Goal: Transaction & Acquisition: Obtain resource

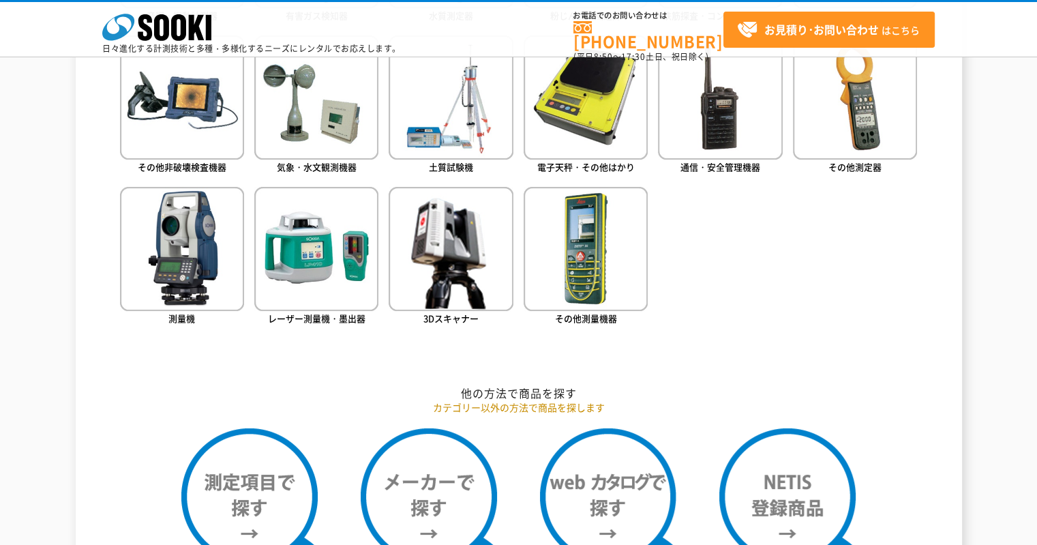
scroll to position [955, 0]
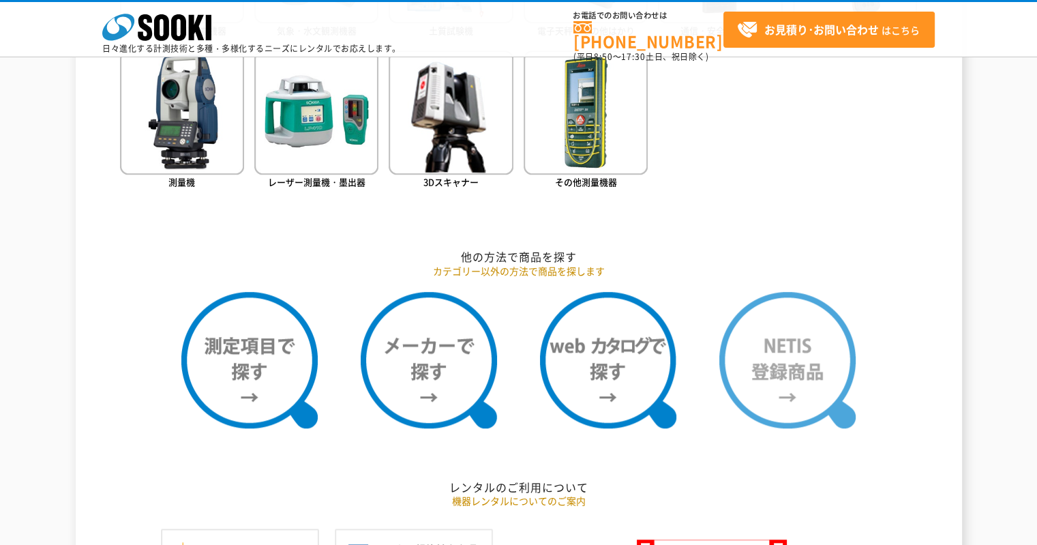
click at [830, 343] on img at bounding box center [787, 360] width 136 height 136
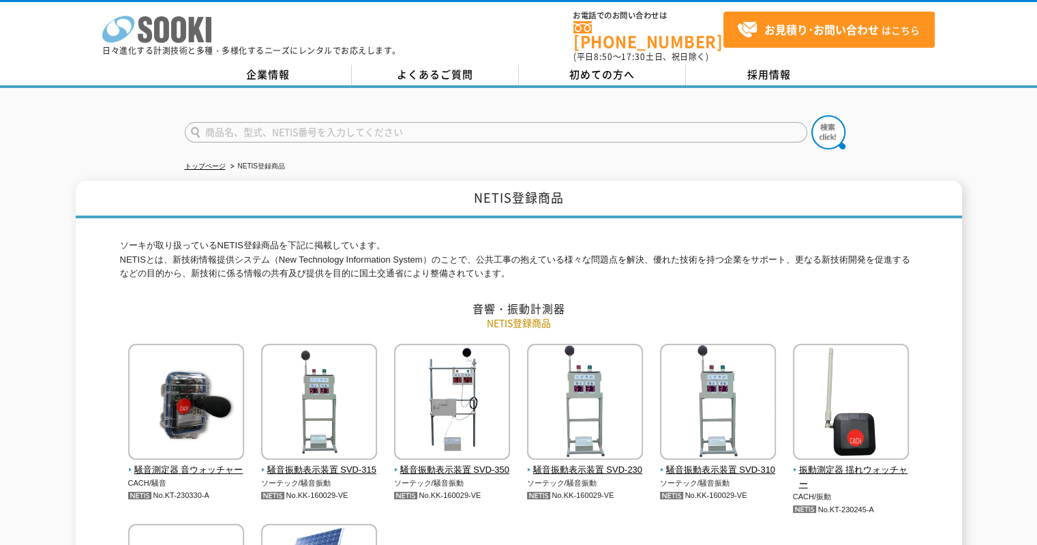
click at [188, 24] on icon "株式会社 ソーキ" at bounding box center [156, 29] width 109 height 27
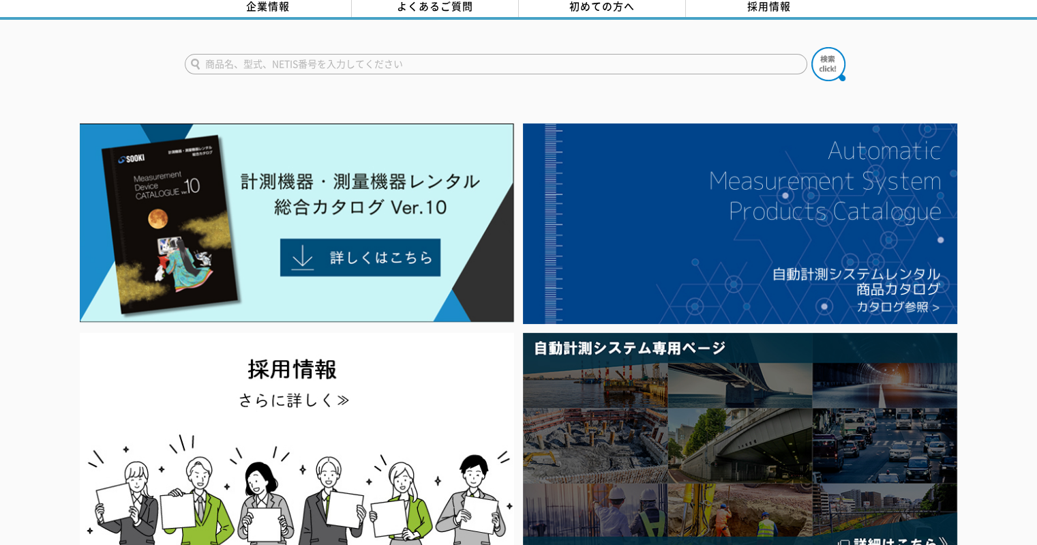
scroll to position [273, 0]
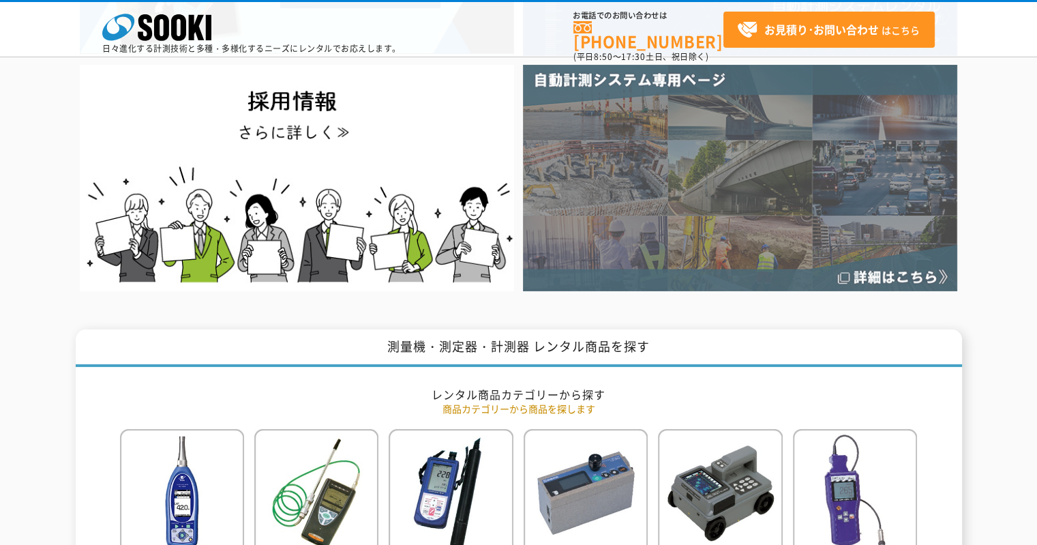
click at [790, 147] on img at bounding box center [740, 178] width 434 height 226
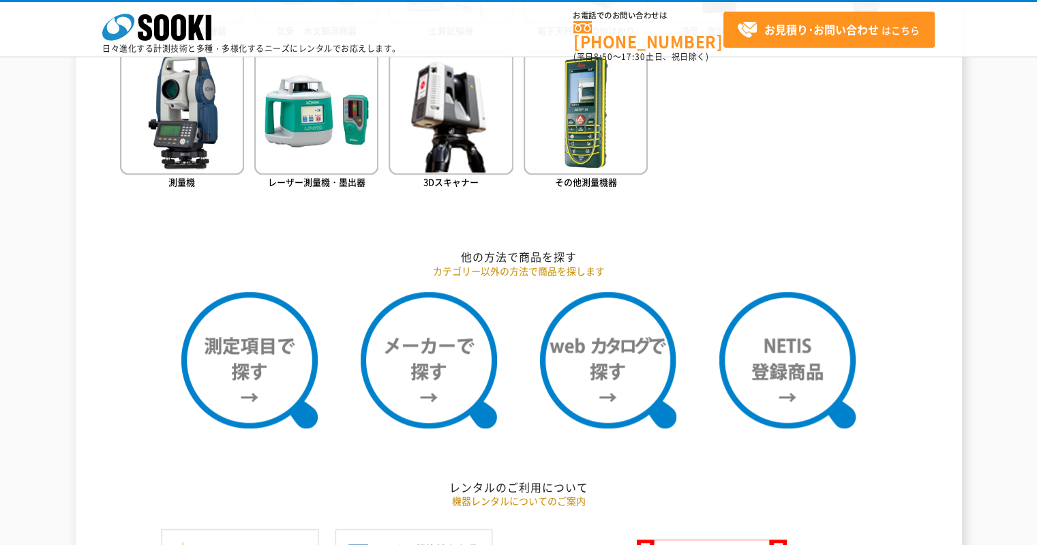
scroll to position [1091, 0]
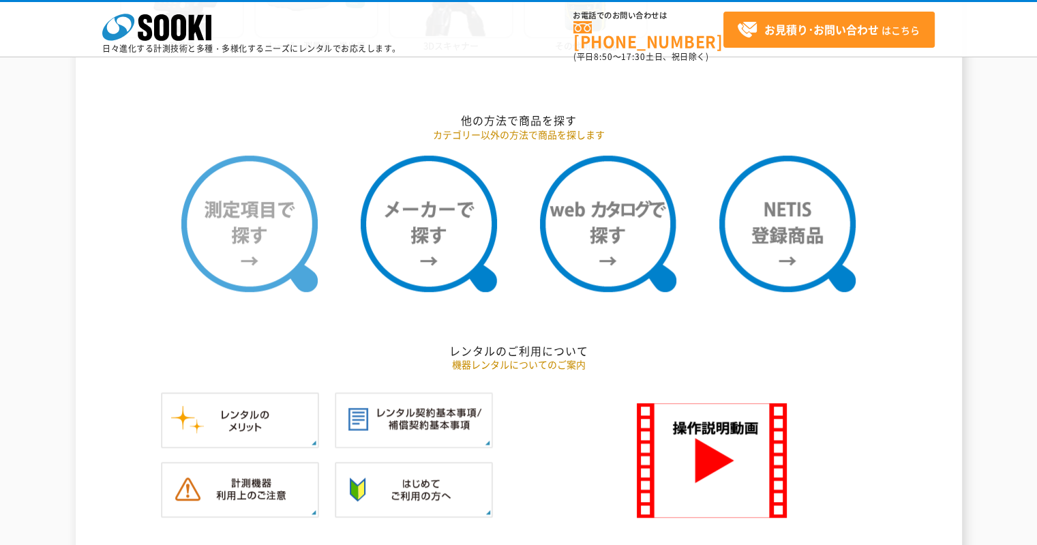
click at [235, 208] on img at bounding box center [249, 223] width 136 height 136
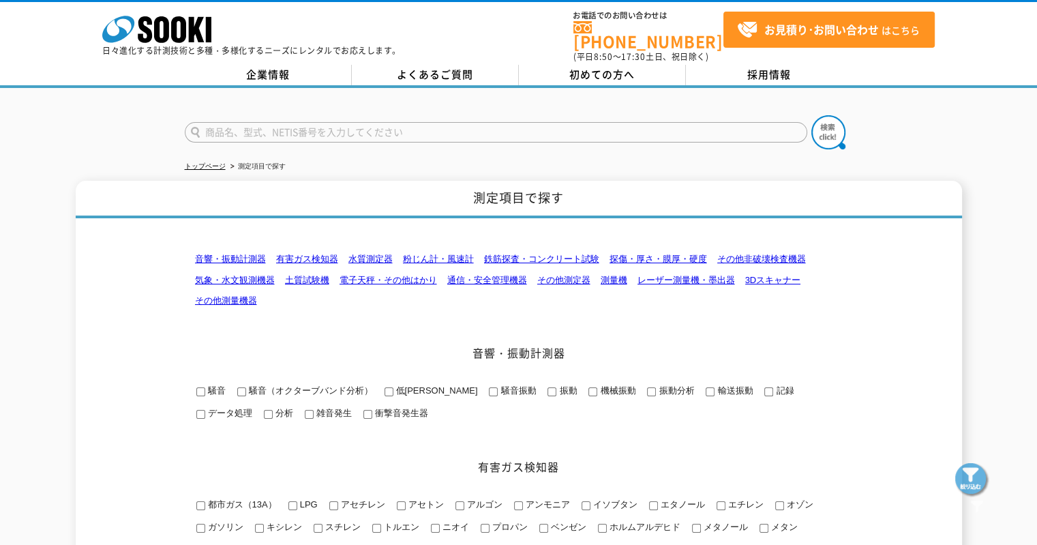
click at [387, 254] on link "水質測定器" at bounding box center [370, 259] width 44 height 10
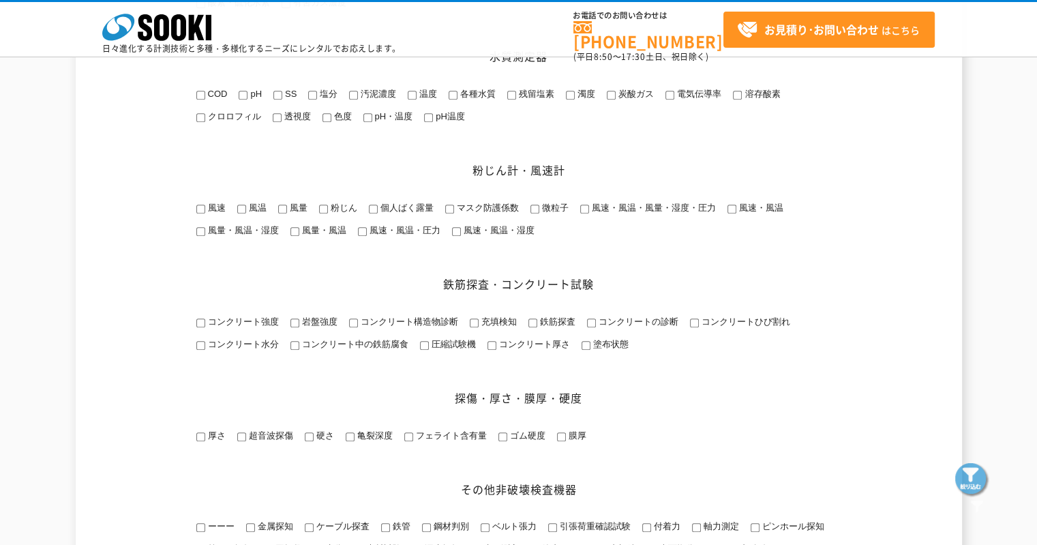
scroll to position [635, 0]
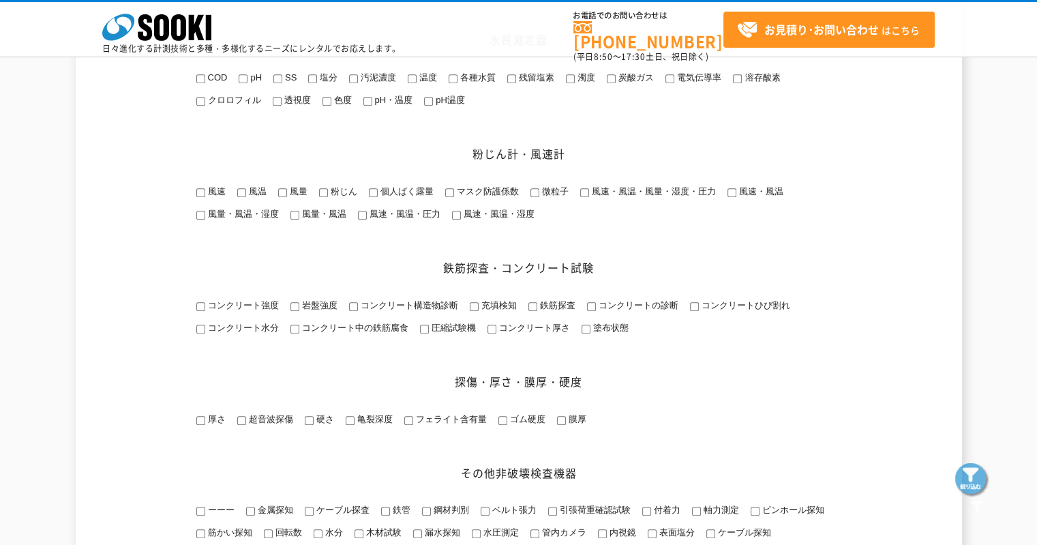
click at [345, 196] on span "粉じん" at bounding box center [342, 191] width 29 height 10
click at [328, 197] on input "粉じん" at bounding box center [323, 192] width 9 height 9
checkbox input "true"
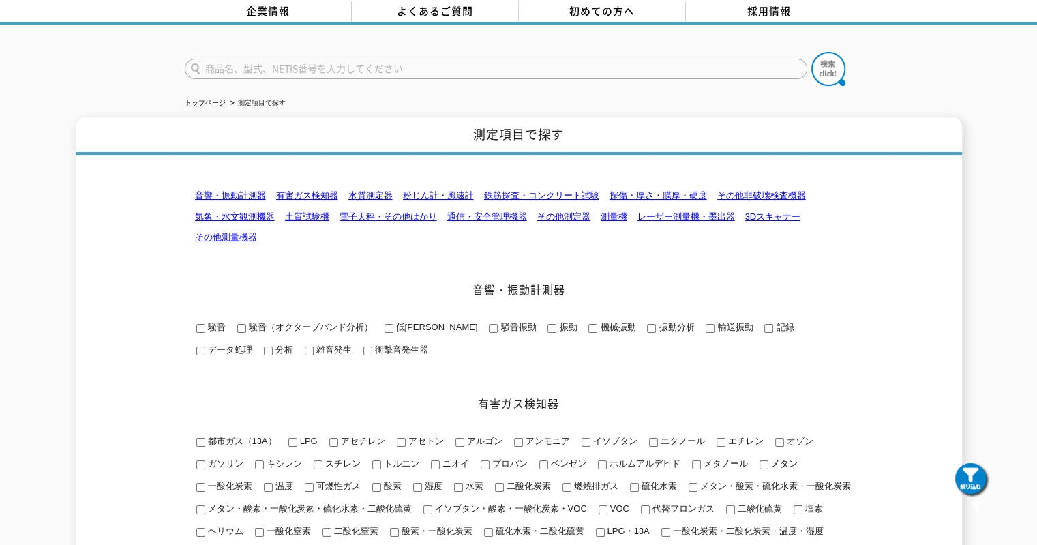
scroll to position [0, 0]
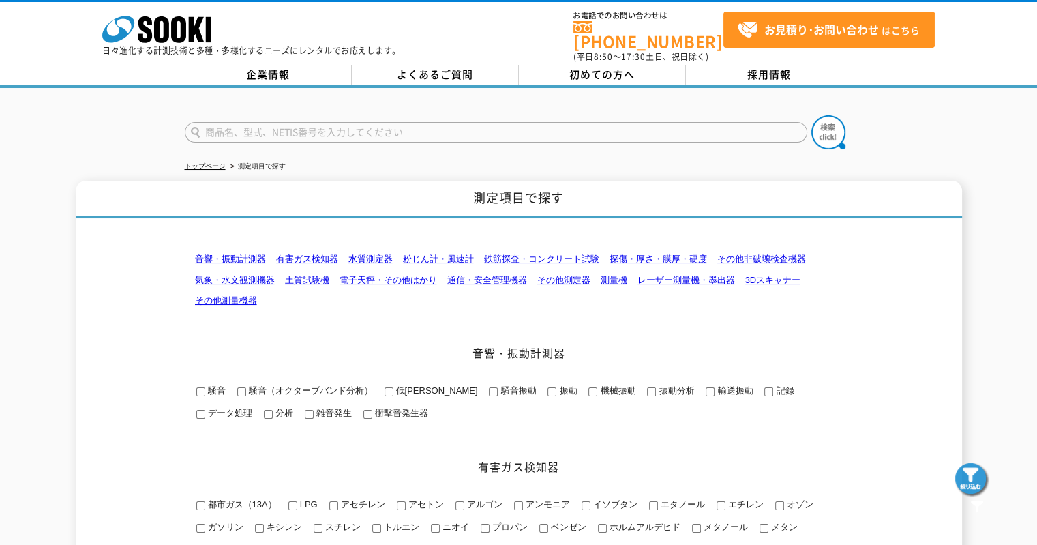
click at [980, 488] on img at bounding box center [972, 480] width 34 height 34
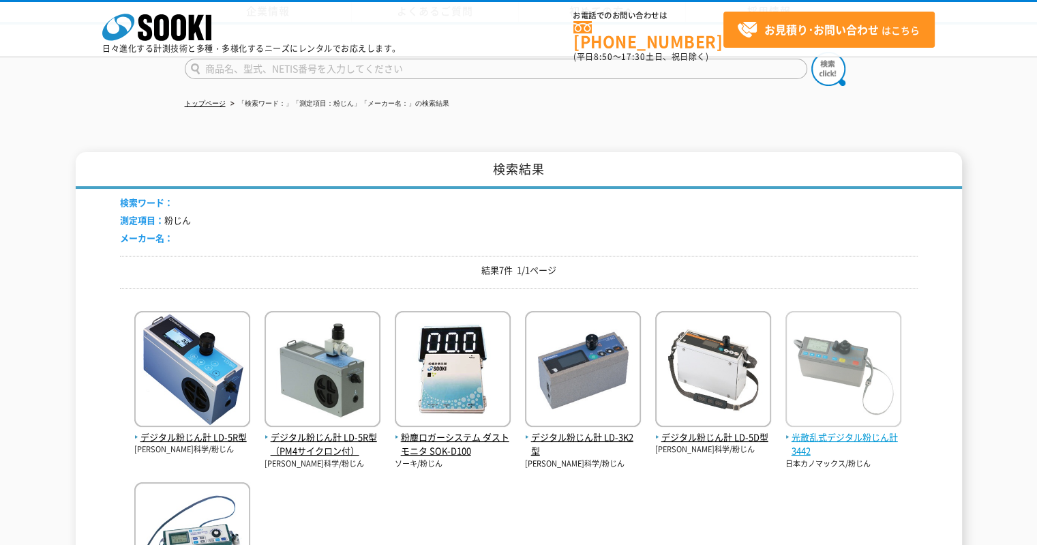
scroll to position [205, 0]
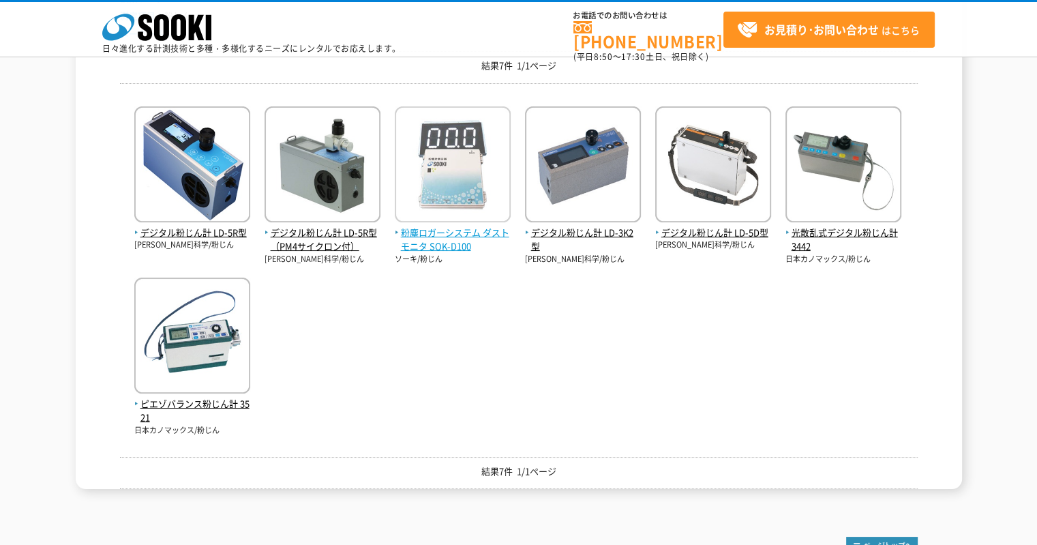
click at [467, 168] on img at bounding box center [453, 165] width 116 height 119
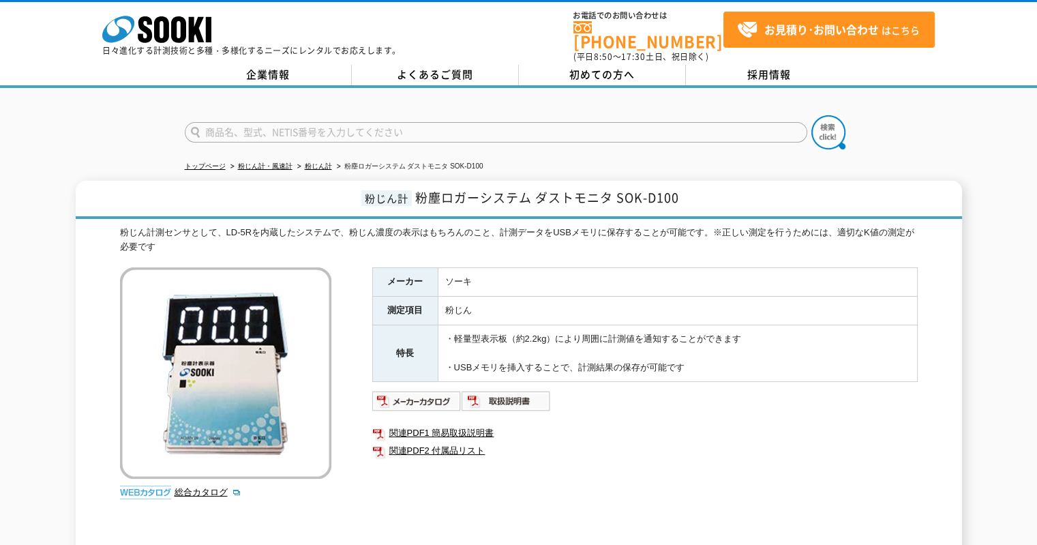
scroll to position [200, 0]
